Goal: Transaction & Acquisition: Subscribe to service/newsletter

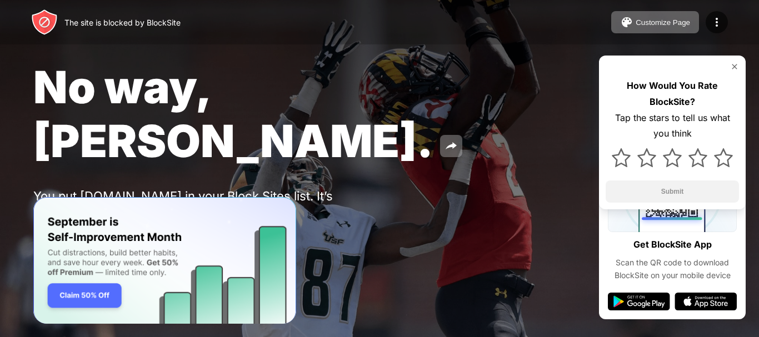
click at [168, 236] on div "Password Protection" at bounding box center [129, 240] width 77 height 9
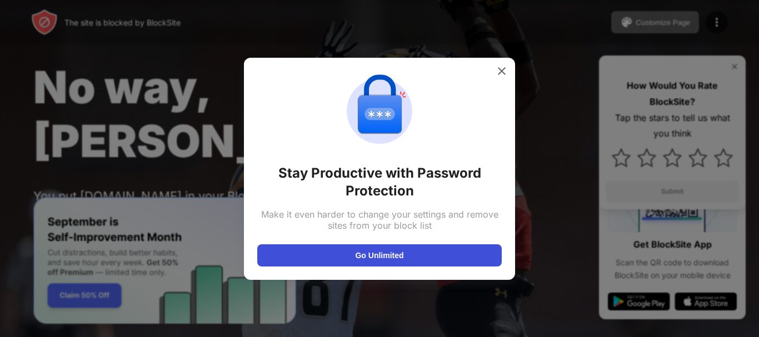
click at [365, 259] on button "Go Unlimited" at bounding box center [379, 256] width 245 height 22
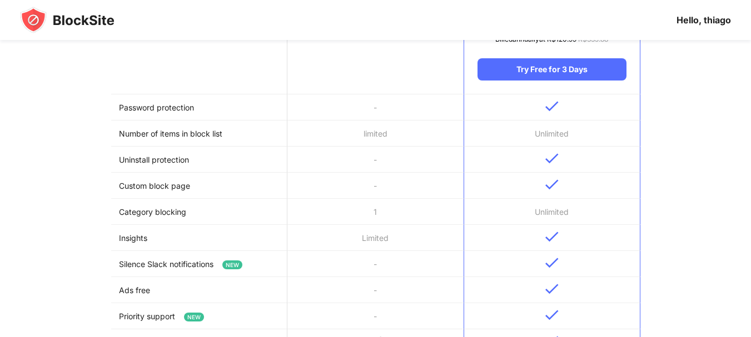
scroll to position [222, 0]
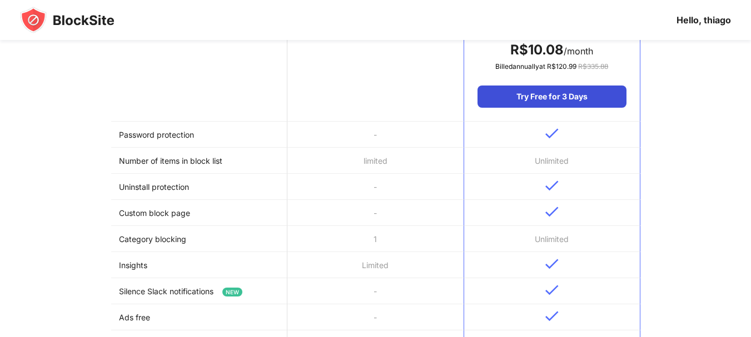
click at [561, 94] on div "Try Free for 3 Days" at bounding box center [552, 97] width 148 height 22
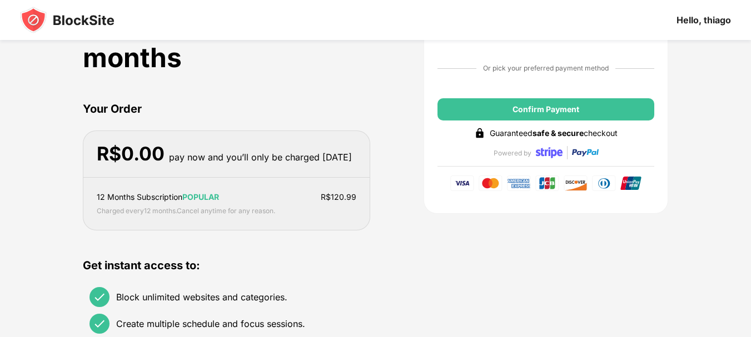
scroll to position [0, 0]
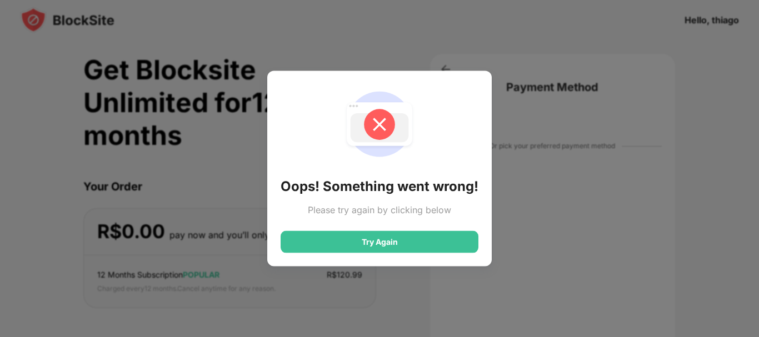
click at [394, 226] on div "Oops! Something went wrong! Please try again by clicking below Try Again" at bounding box center [380, 169] width 198 height 170
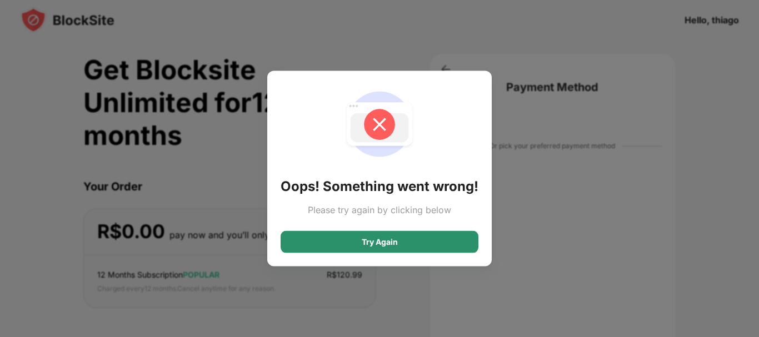
click at [394, 237] on div "Try Again" at bounding box center [380, 242] width 198 height 22
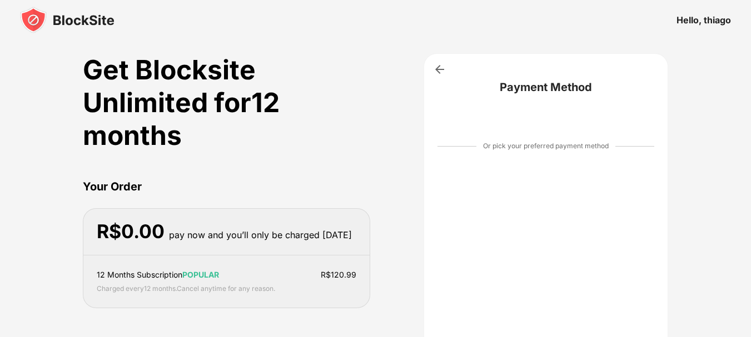
click at [466, 59] on div "Payment Method Or pick your preferred payment method Confirm Payment Guaranteed…" at bounding box center [546, 272] width 245 height 438
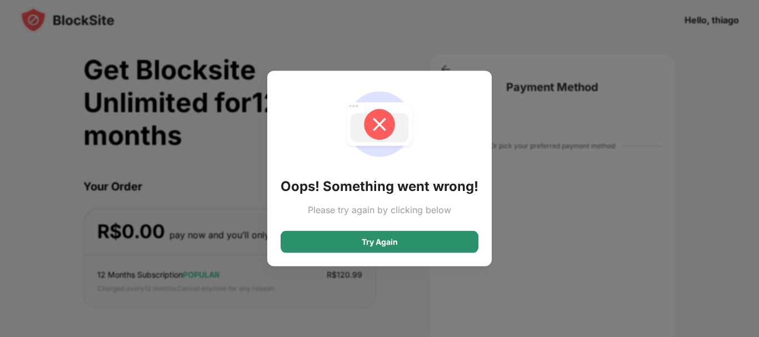
click at [423, 242] on div "Try Again" at bounding box center [380, 242] width 198 height 22
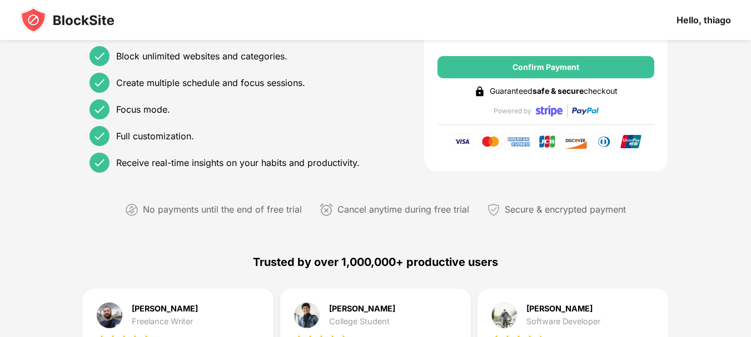
scroll to position [222, 0]
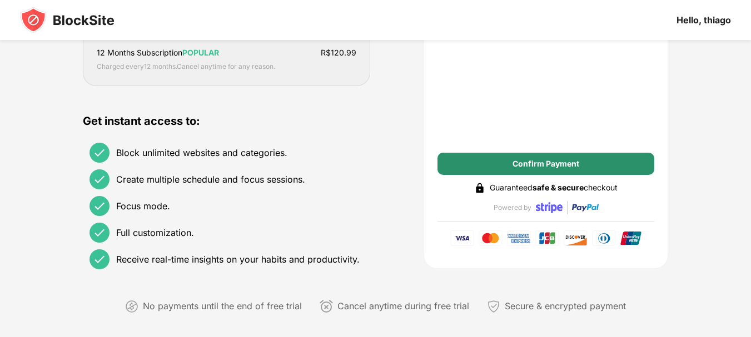
click at [551, 160] on div "Confirm Payment" at bounding box center [546, 164] width 67 height 9
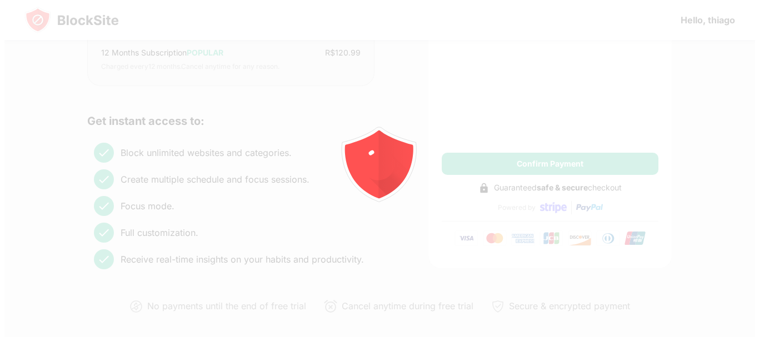
scroll to position [218, 0]
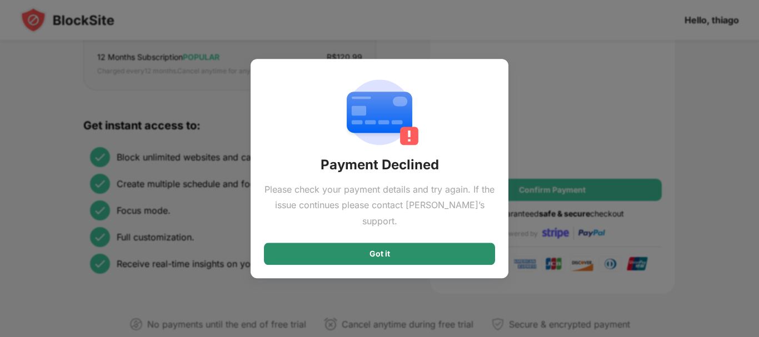
click at [423, 243] on div "Got it" at bounding box center [379, 254] width 231 height 22
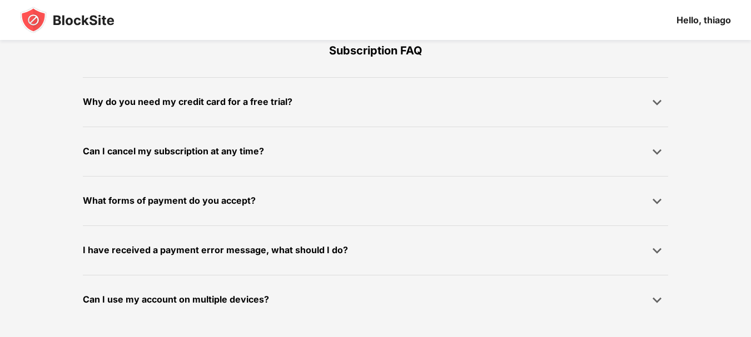
scroll to position [807, 0]
